Goal: Transaction & Acquisition: Register for event/course

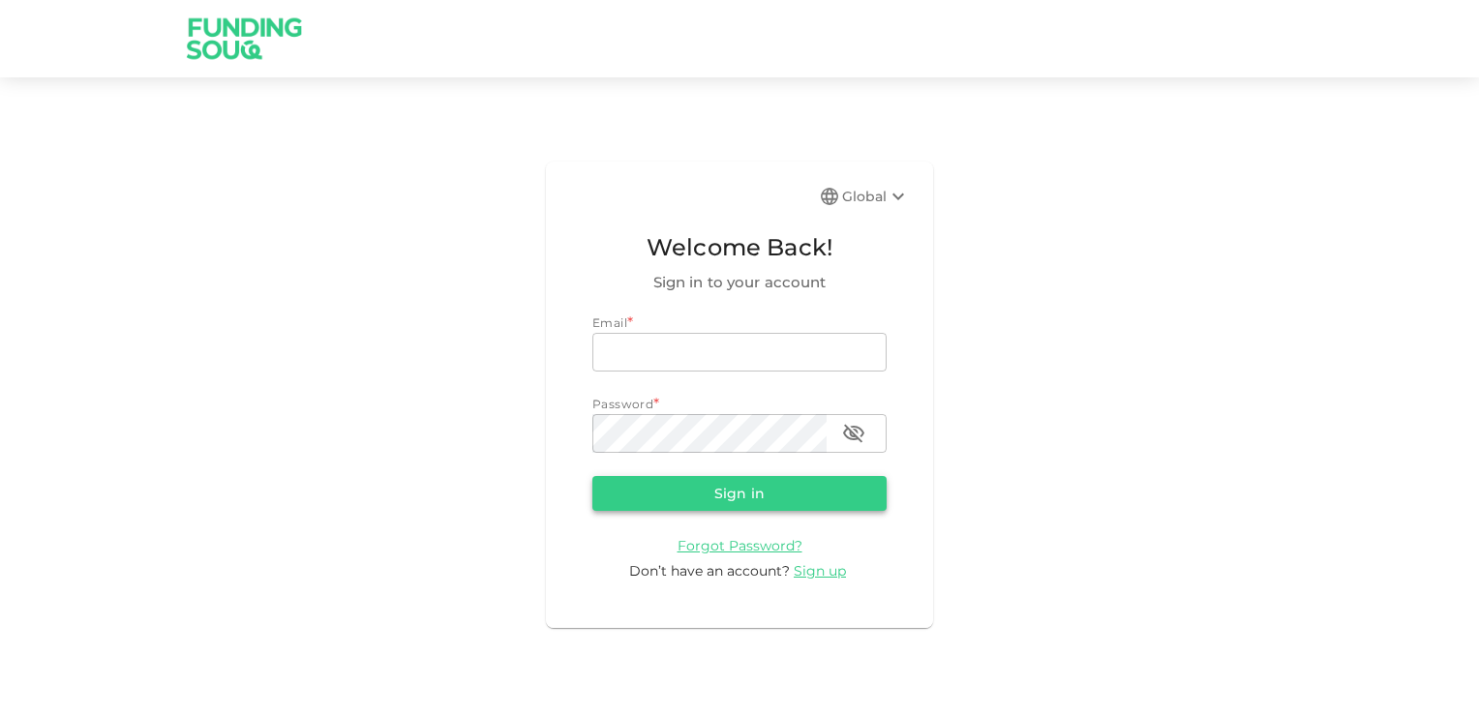
type input "[EMAIL_ADDRESS][DOMAIN_NAME]"
click at [771, 488] on button "Sign in" at bounding box center [739, 493] width 294 height 35
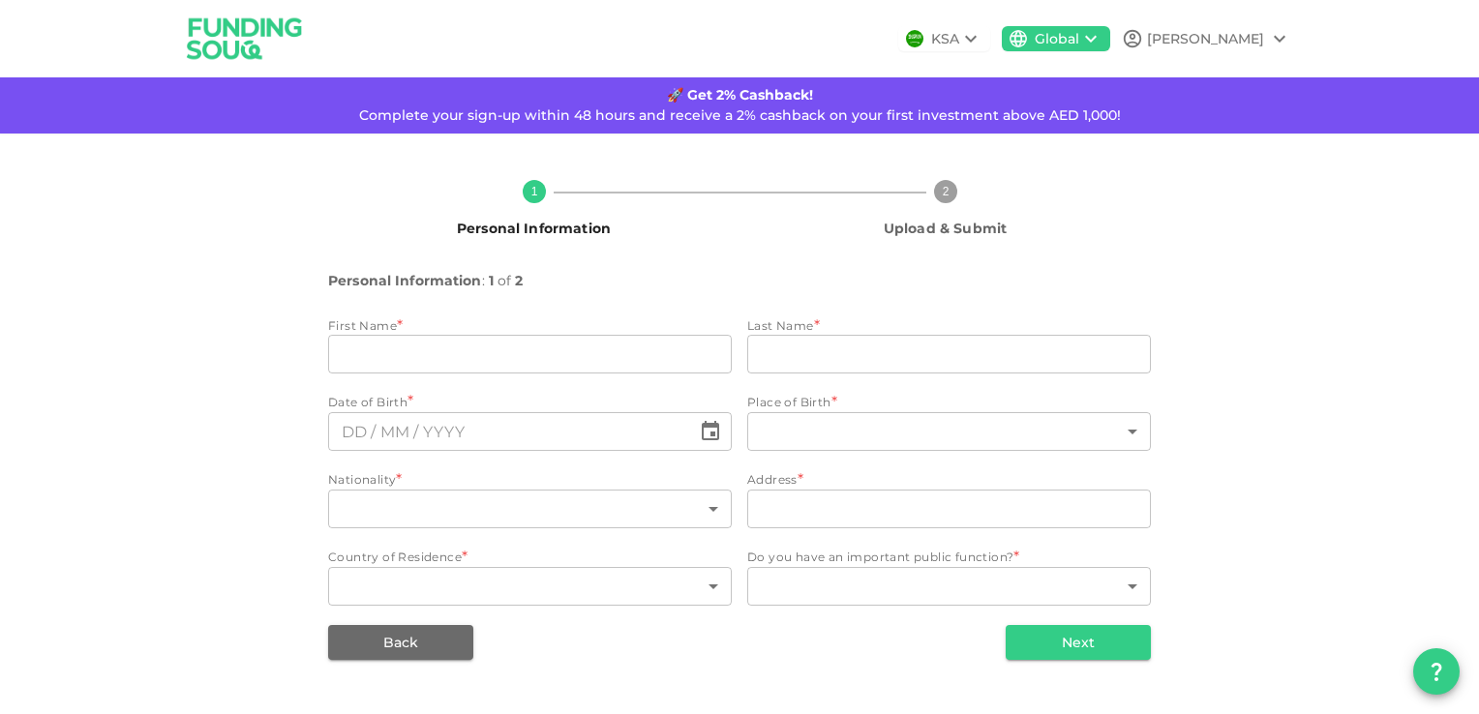
type input "Ahmad"
type input "Nubani"
type input "98"
type input "Amman"
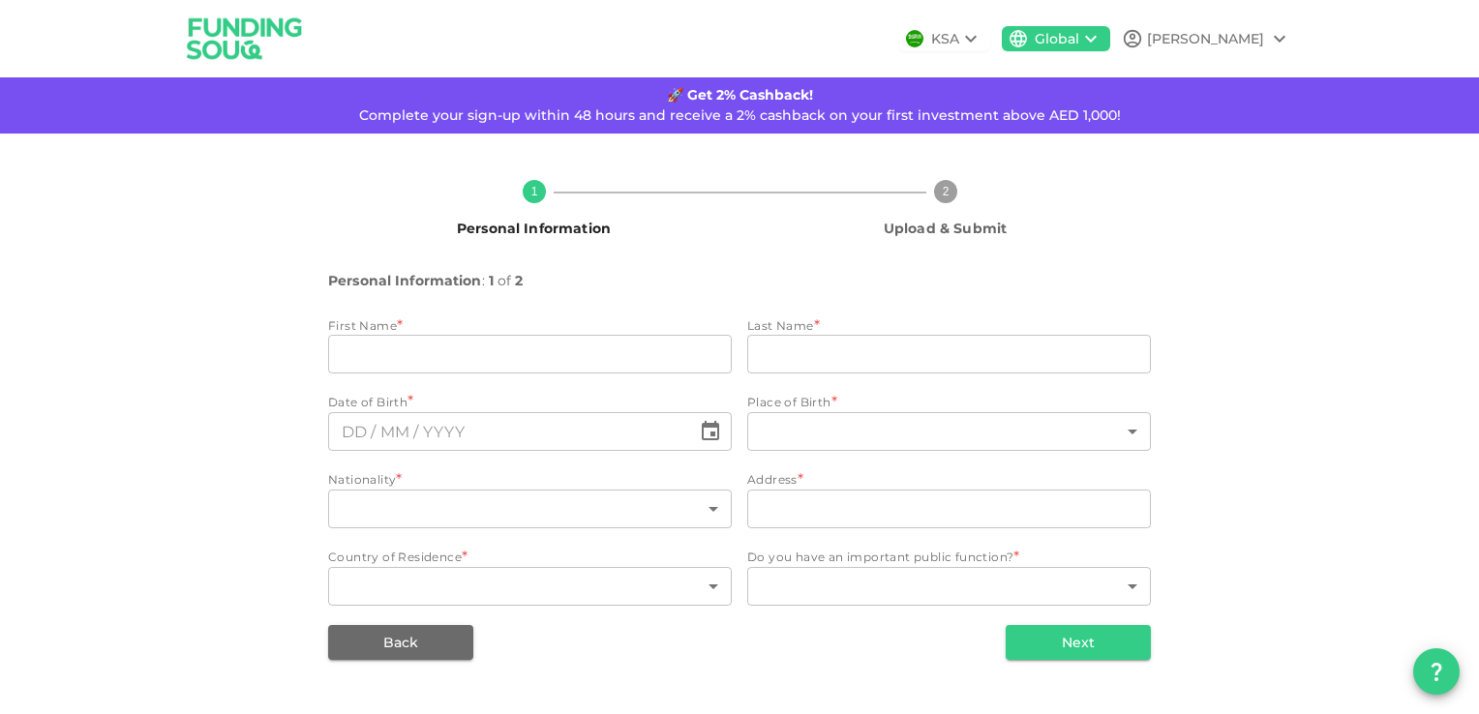
type input "98"
type input "1"
type input "⁦⁨19⁩ / ⁨02⁩ / ⁨1985⁩⁩"
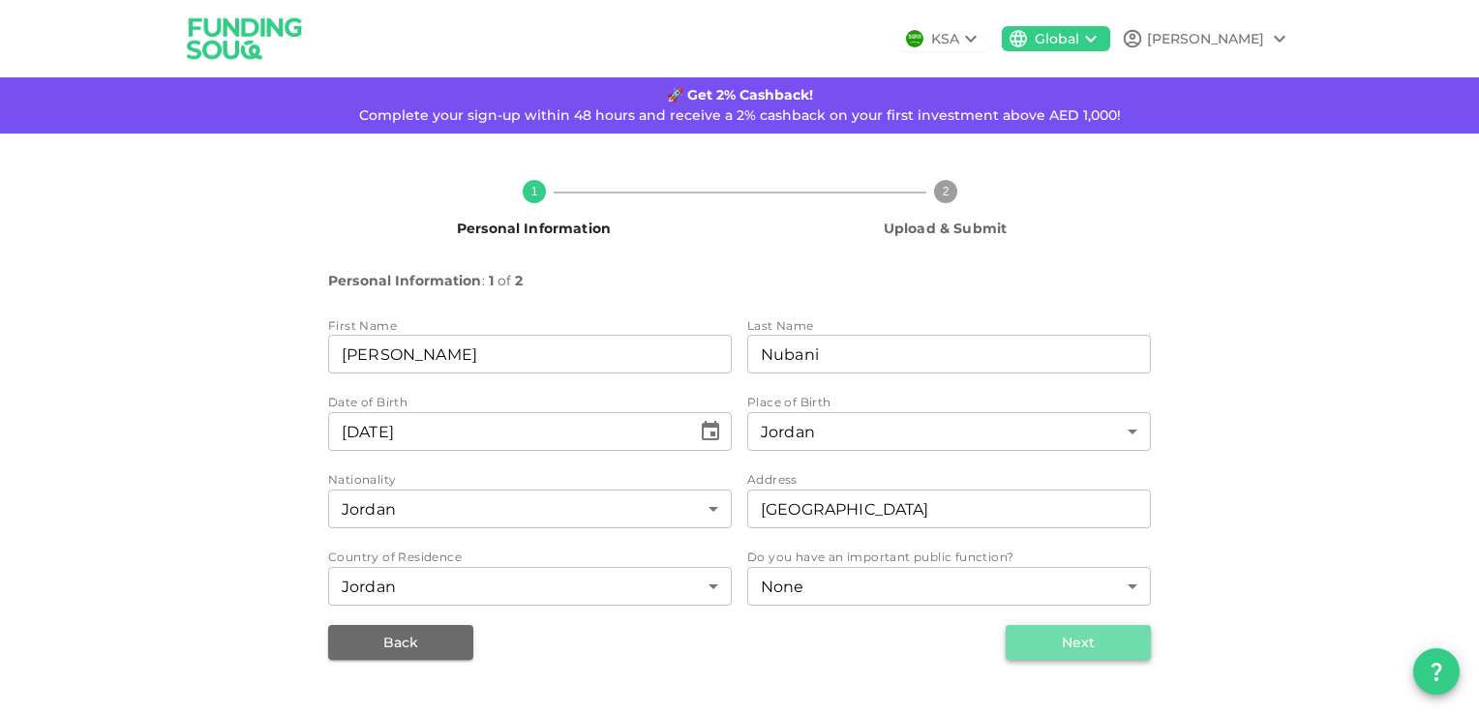
click at [1118, 648] on button "Next" at bounding box center [1078, 642] width 145 height 35
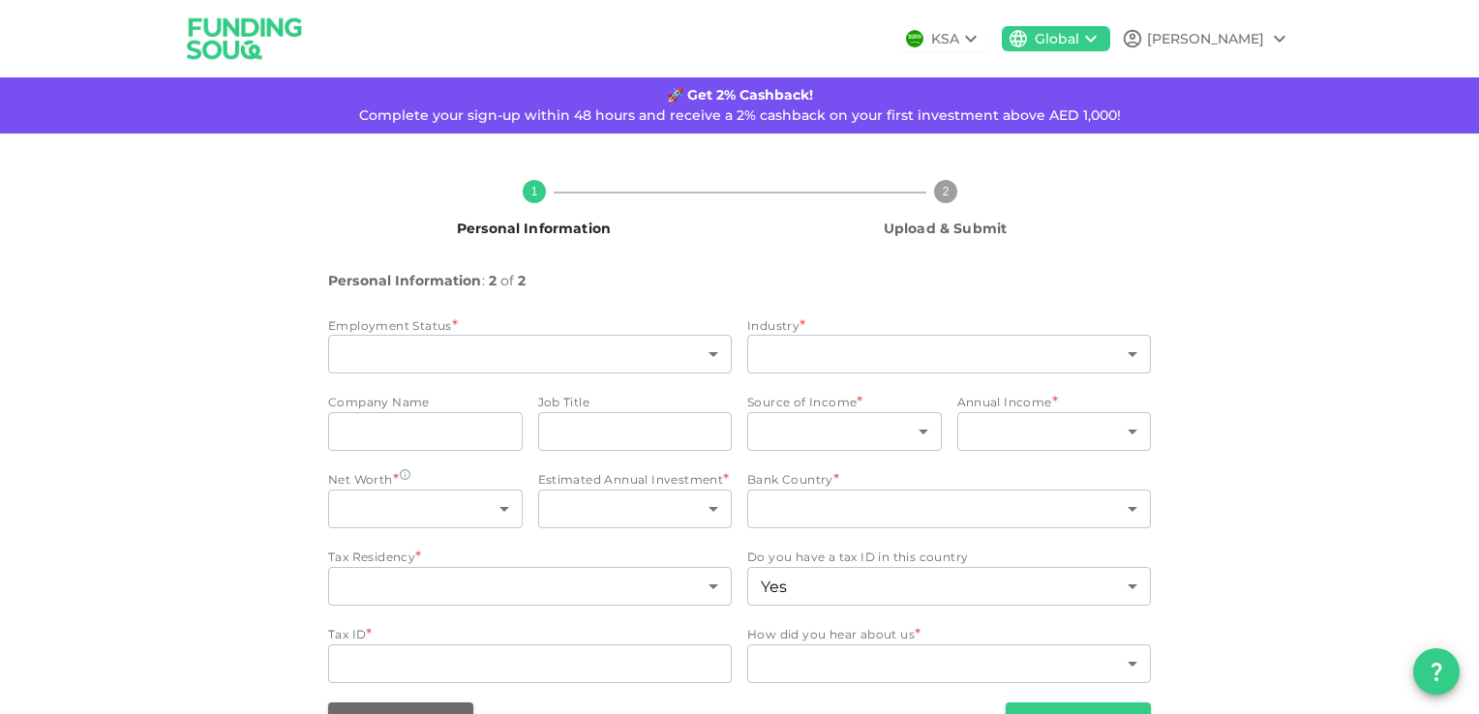
type input "1"
type input "13"
type input "2"
type input "6"
type input "2"
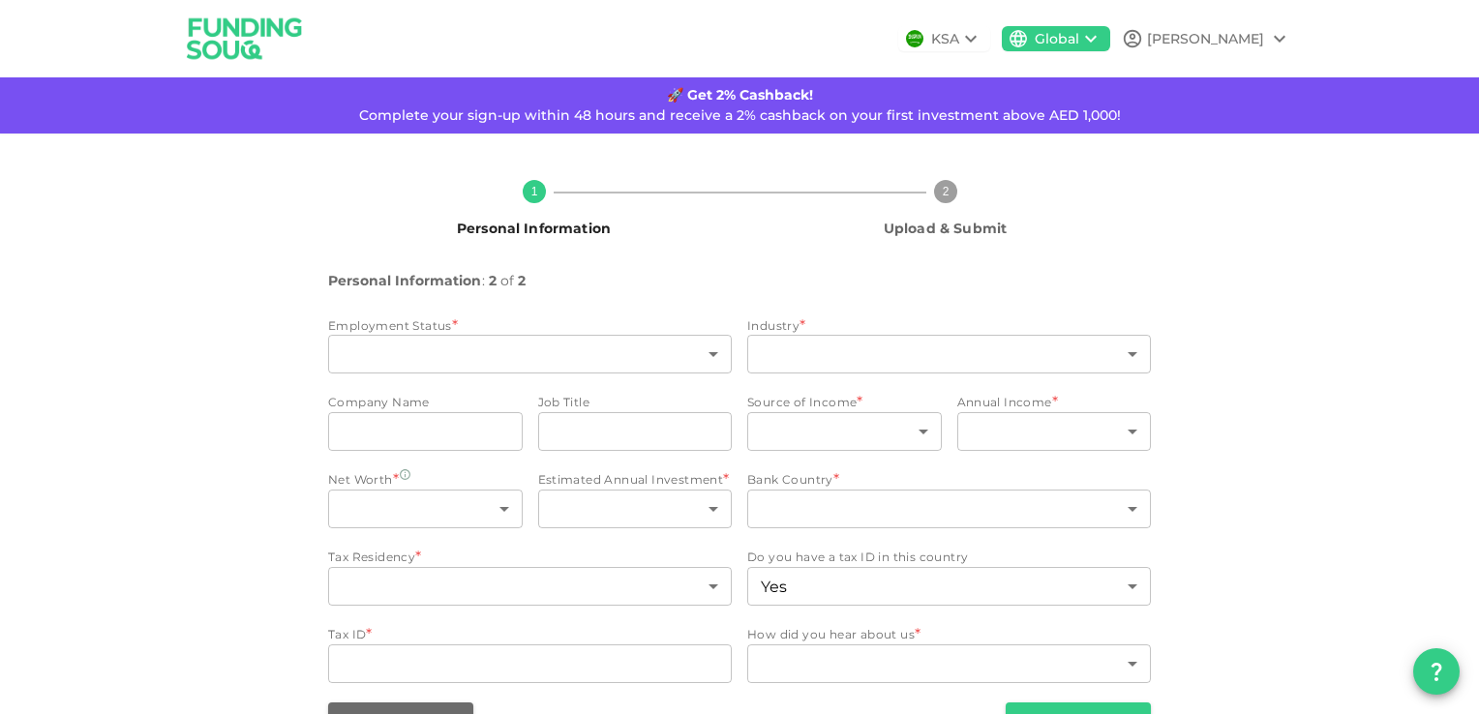
type input "7"
type input "98"
type input "1"
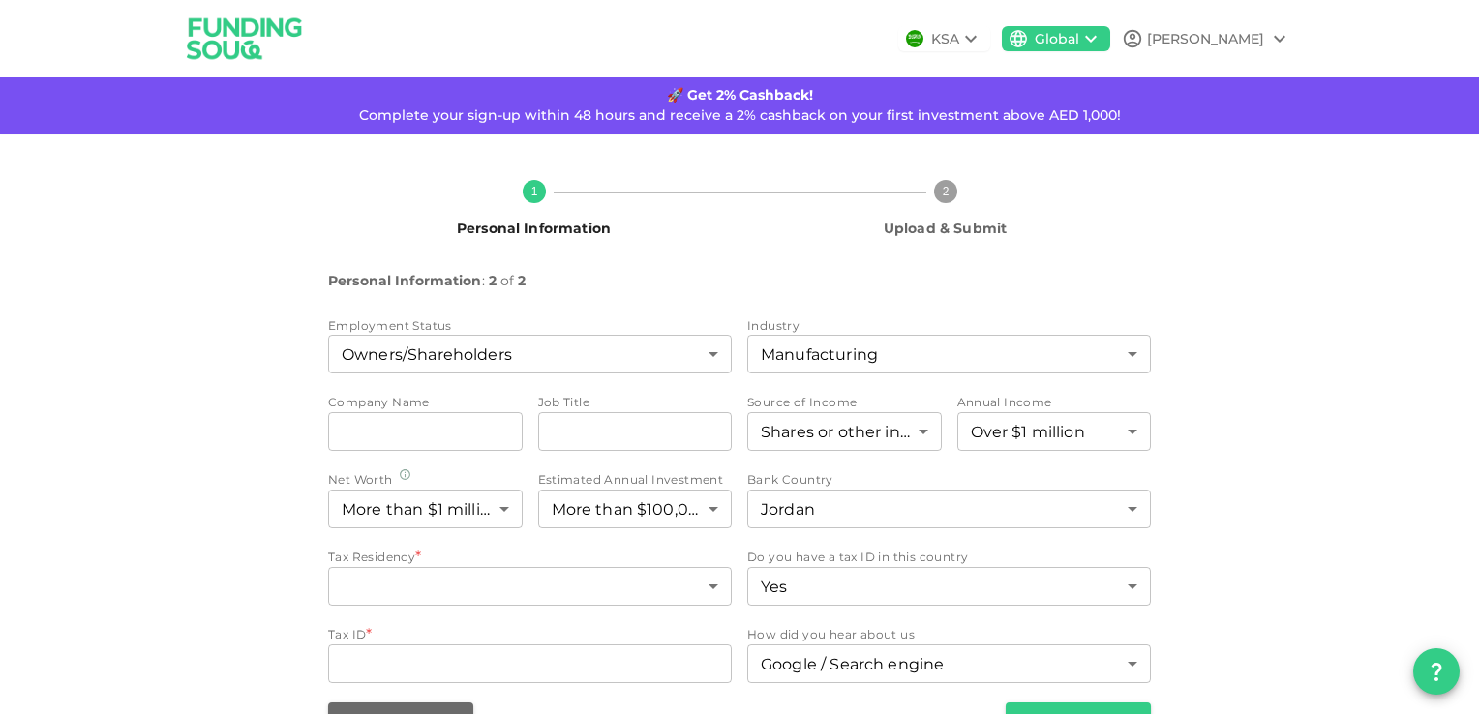
click at [982, 37] on icon at bounding box center [970, 38] width 23 height 23
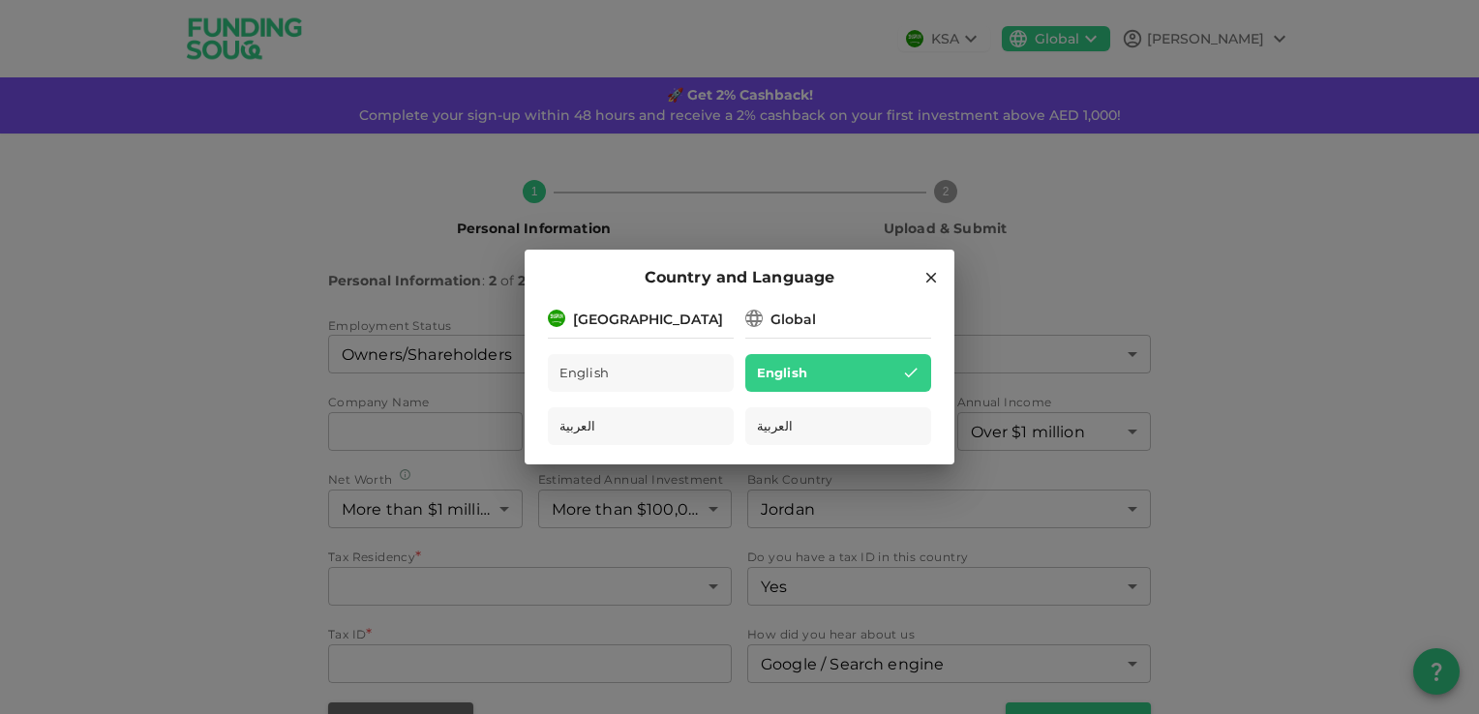
click at [635, 315] on div "[GEOGRAPHIC_DATA]" at bounding box center [648, 320] width 150 height 20
click at [774, 312] on div "Global" at bounding box center [792, 320] width 45 height 20
click at [933, 285] on icon at bounding box center [930, 277] width 17 height 17
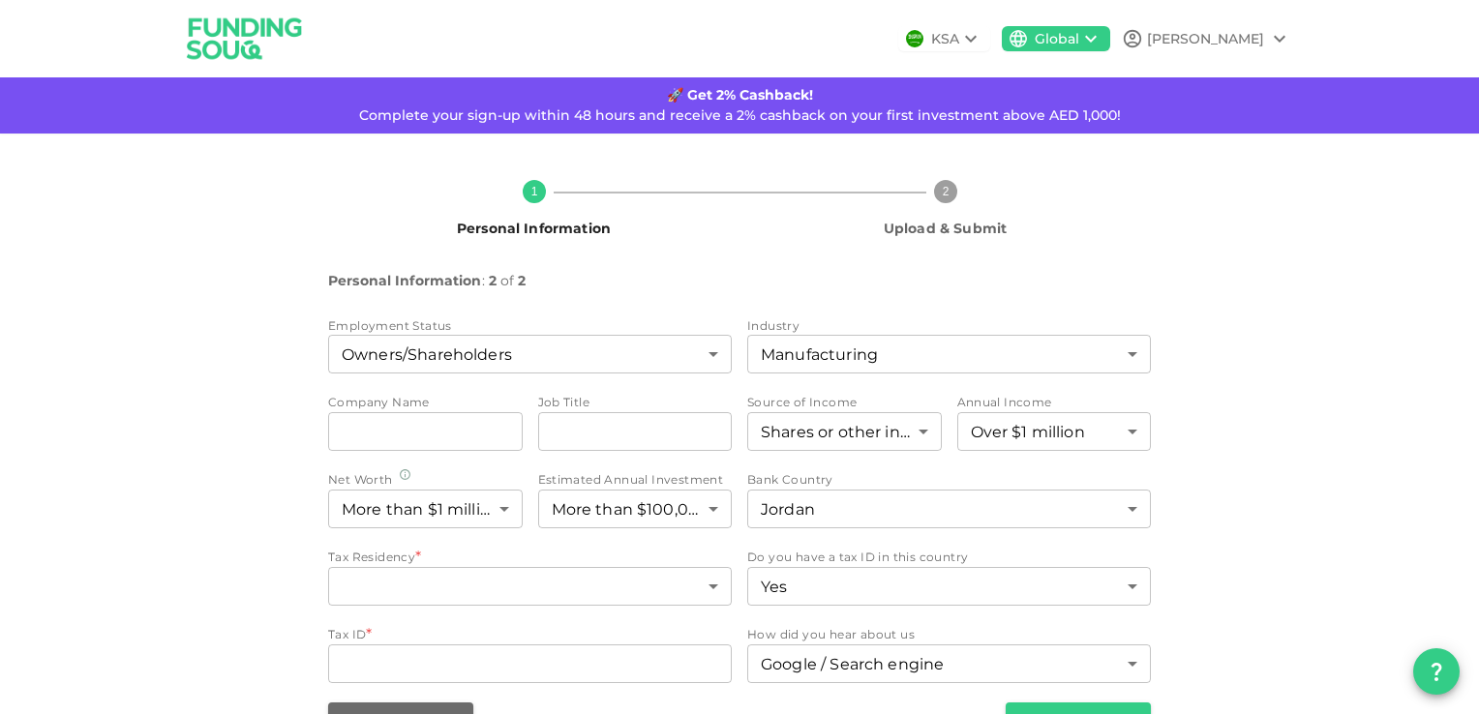
click at [269, 21] on img at bounding box center [244, 38] width 145 height 76
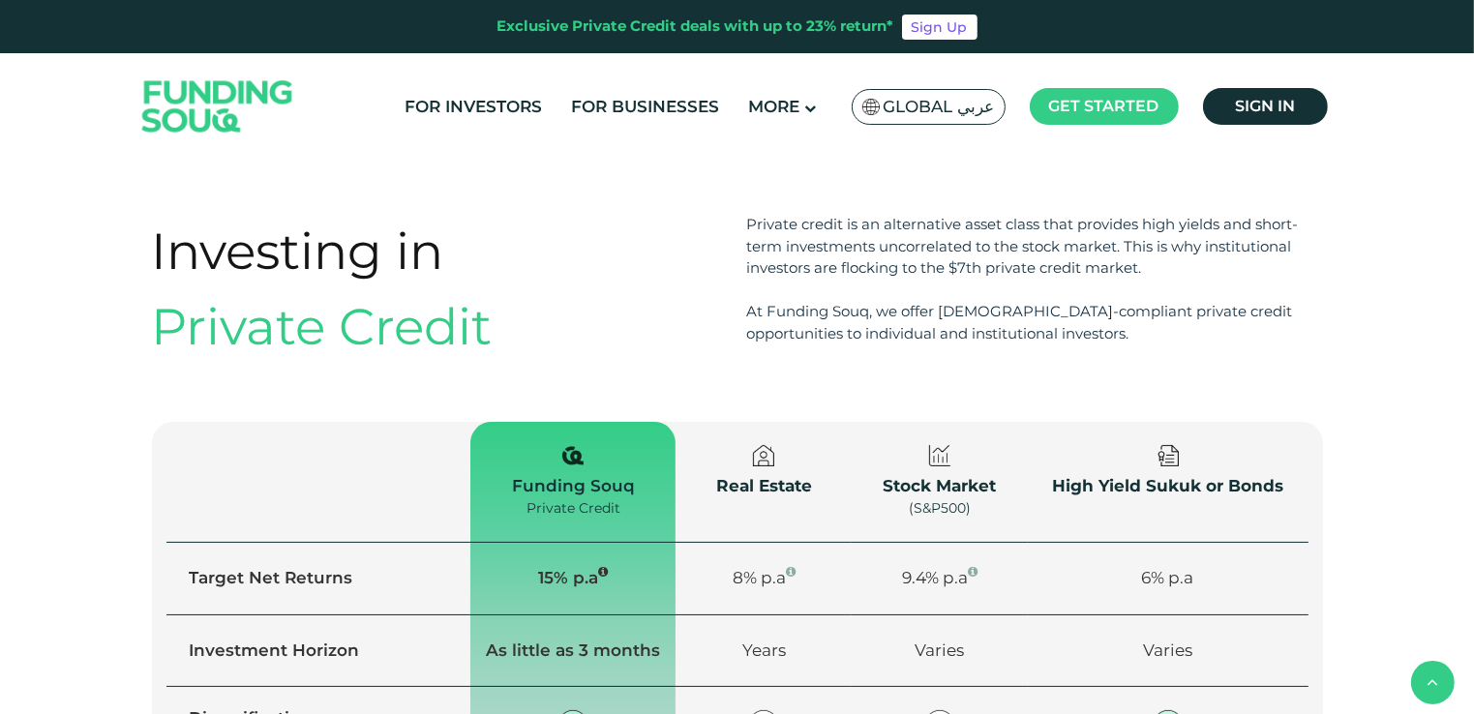
scroll to position [1839, 0]
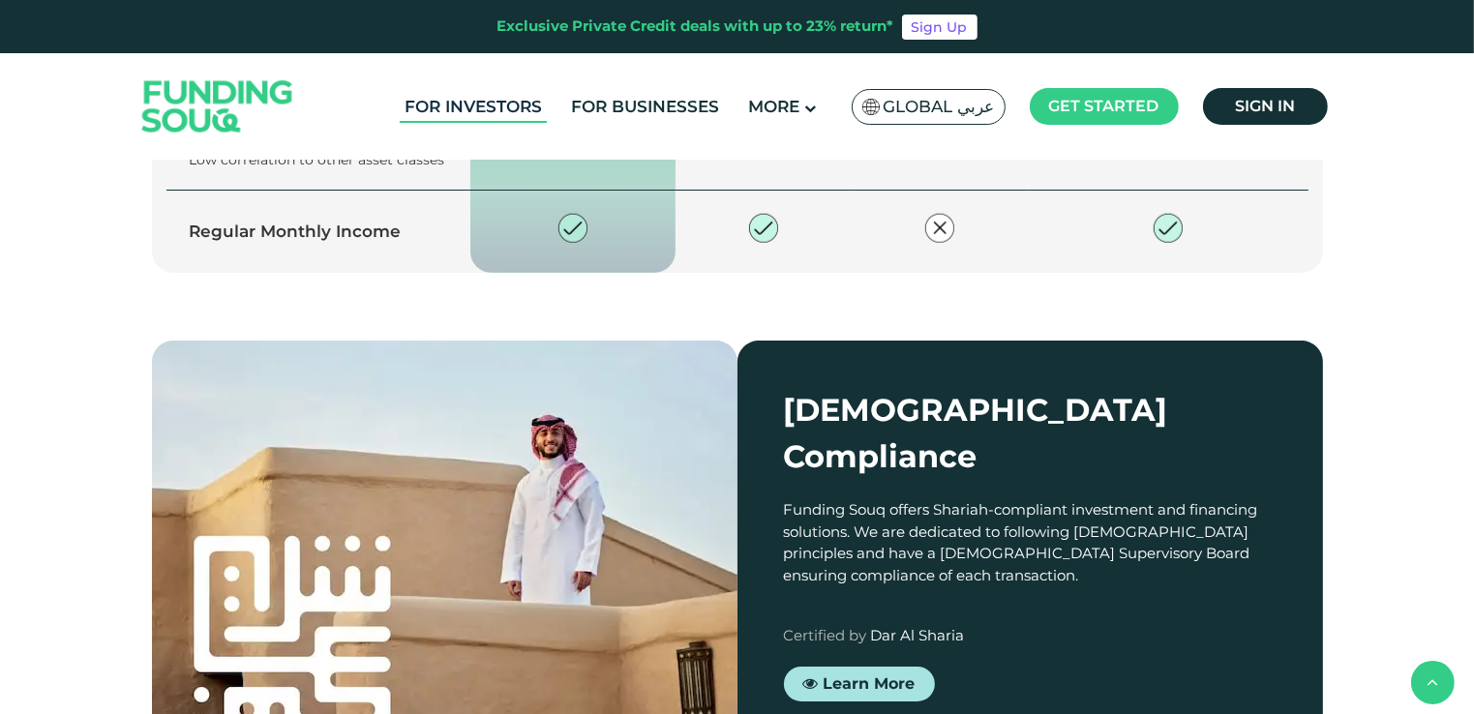
click at [503, 112] on link "For Investors" at bounding box center [473, 107] width 147 height 32
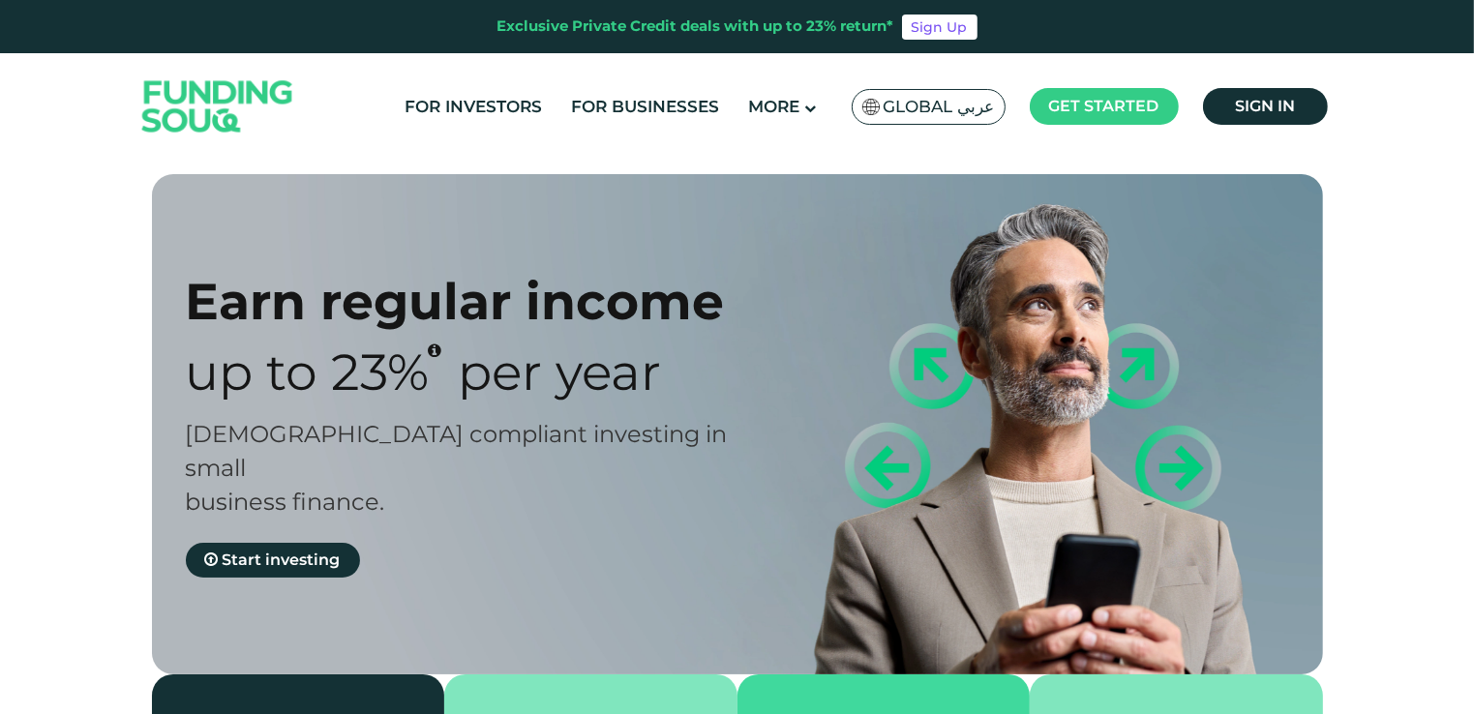
type tc-range-slider "4"
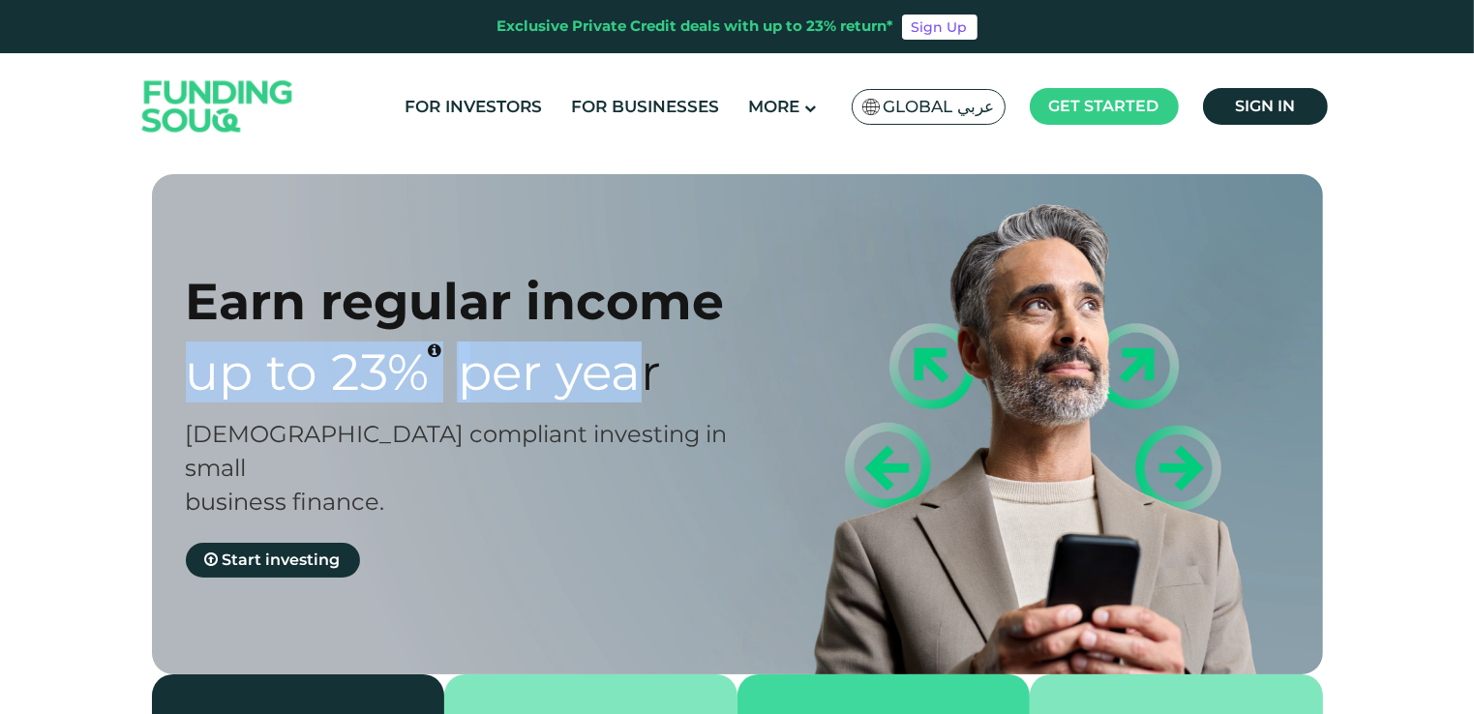
drag, startPoint x: 195, startPoint y: 381, endPoint x: 629, endPoint y: 363, distance: 434.9
click at [629, 363] on div "Up to 23% Per Year" at bounding box center [479, 372] width 586 height 61
